Goal: Transaction & Acquisition: Purchase product/service

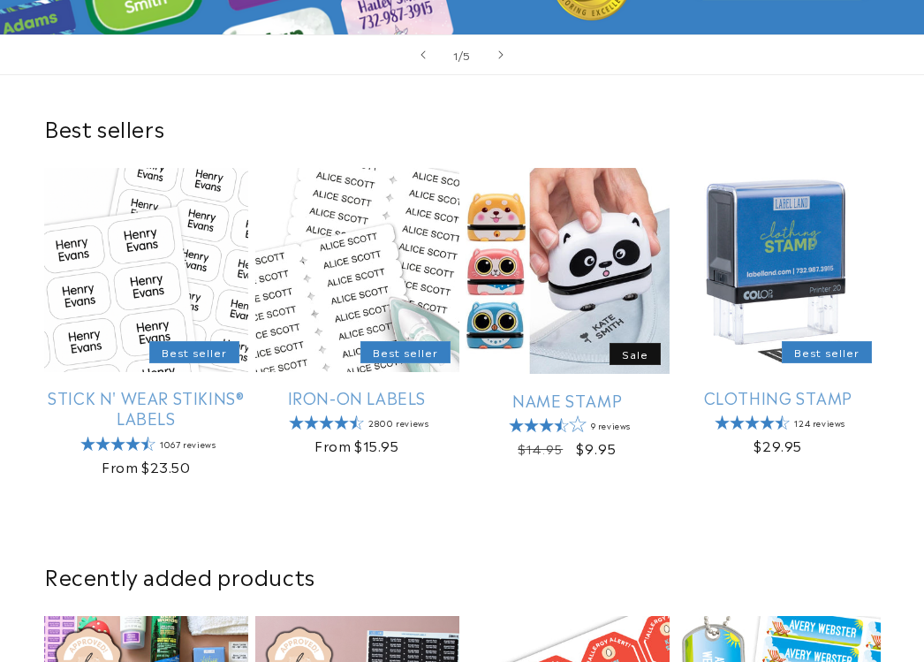
scroll to position [442, 0]
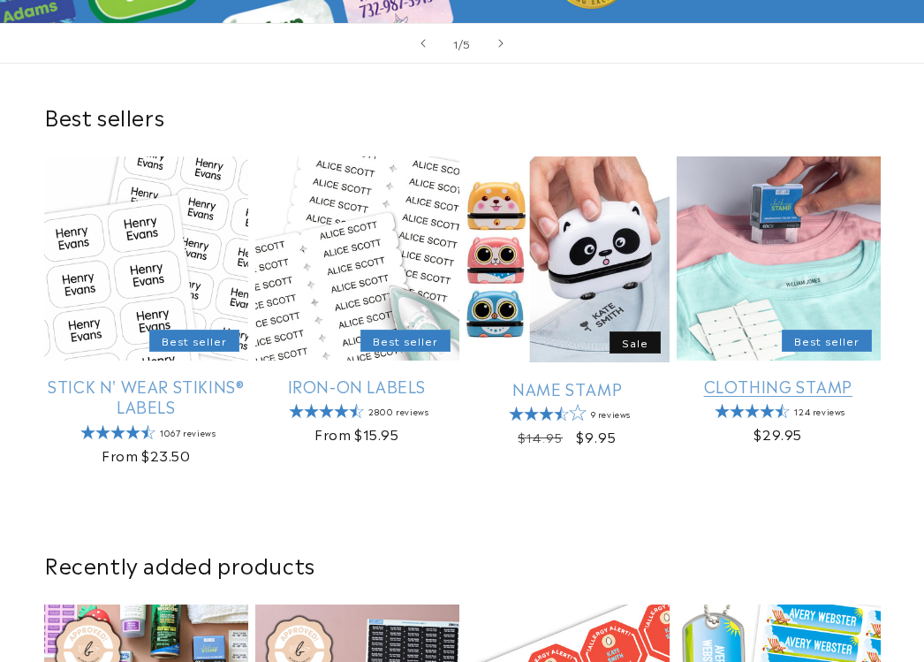
click at [760, 376] on link "Clothing Stamp" at bounding box center [779, 386] width 204 height 20
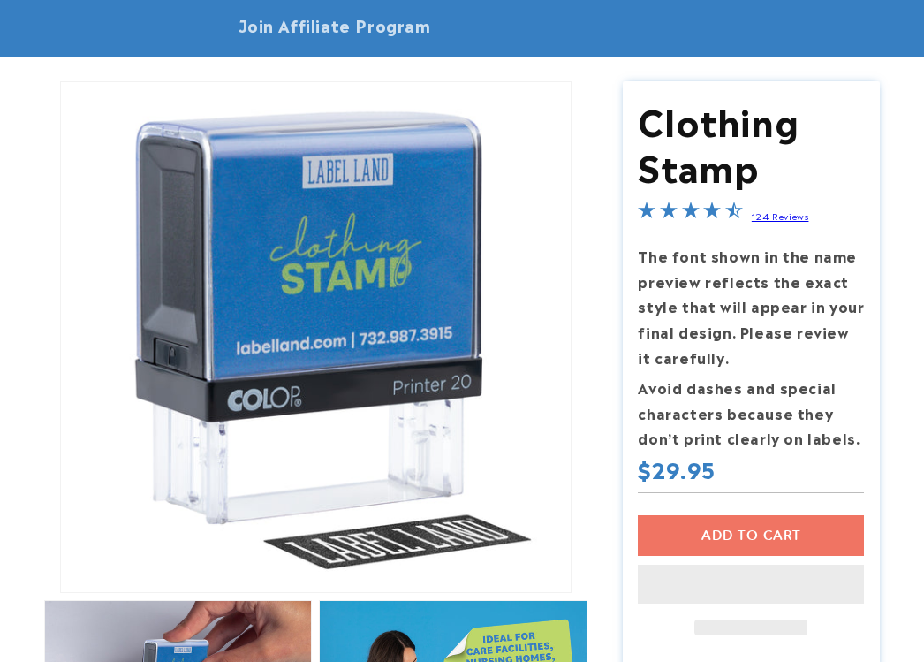
click at [740, 535] on div "Add to cart This item is a recurring or deferred purchase. By continuing, I agr…" at bounding box center [751, 575] width 226 height 120
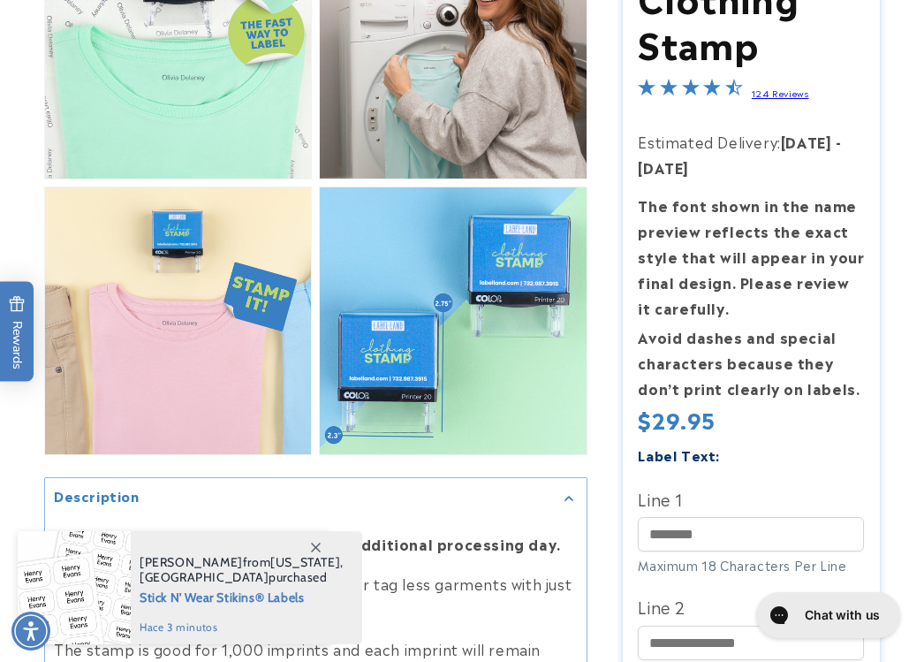
scroll to position [1414, 0]
